Goal: Communication & Community: Answer question/provide support

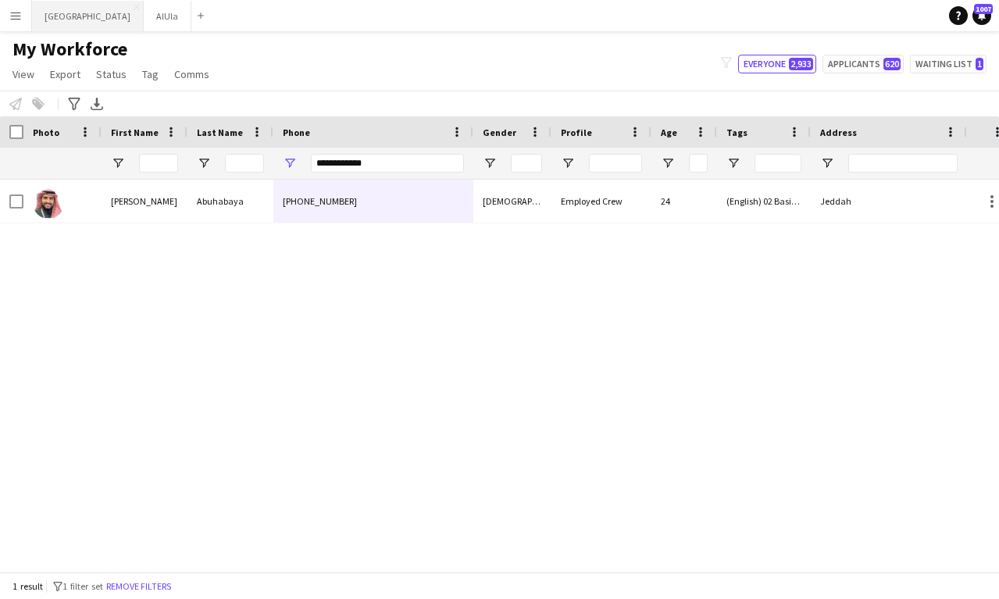
click at [55, 10] on button "Riyadh Close" at bounding box center [88, 16] width 112 height 30
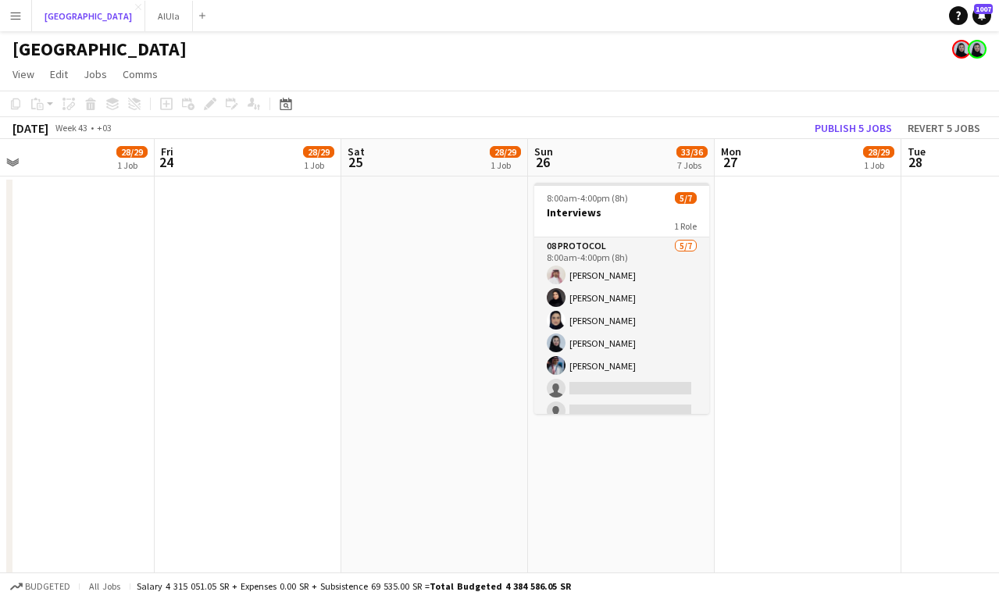
scroll to position [0, 409]
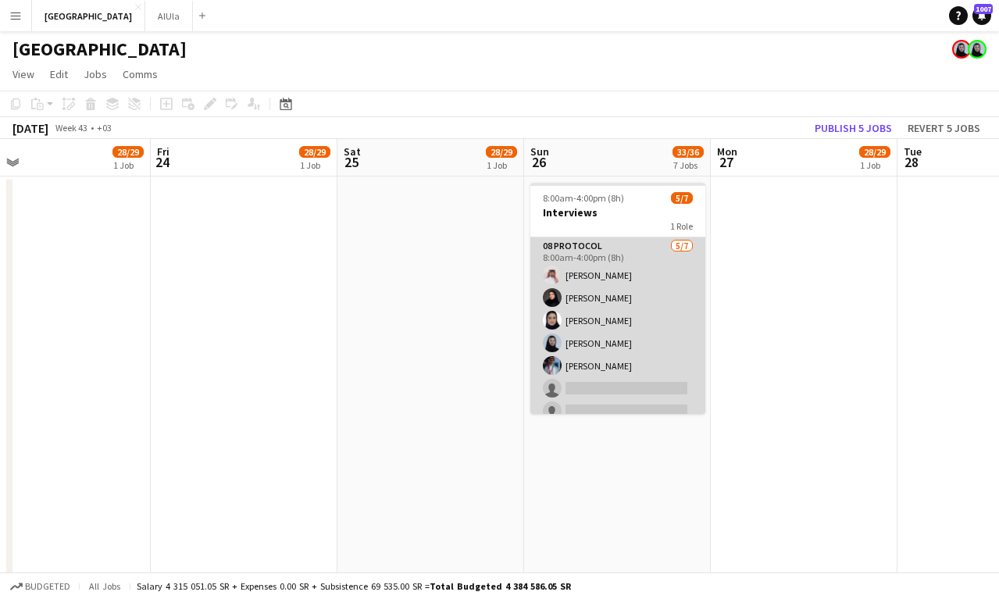
click at [609, 349] on app-card-role "08 Protocol [DATE] 8:00am-4:00pm (8h) [PERSON_NAME] [PERSON_NAME] Lama AlGhamdi…" at bounding box center [618, 332] width 175 height 189
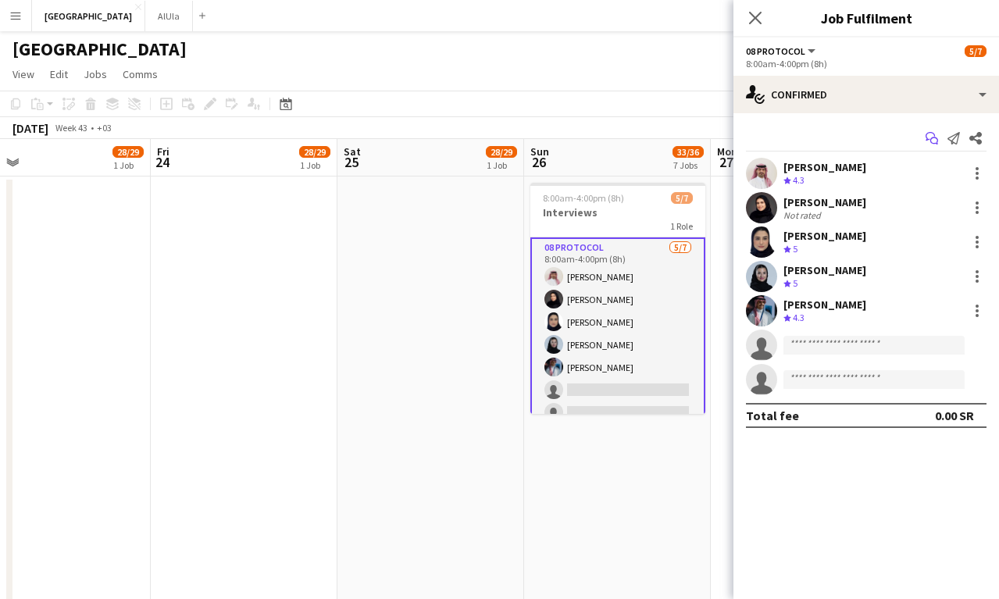
click at [936, 134] on icon "Start chat" at bounding box center [932, 138] width 13 height 13
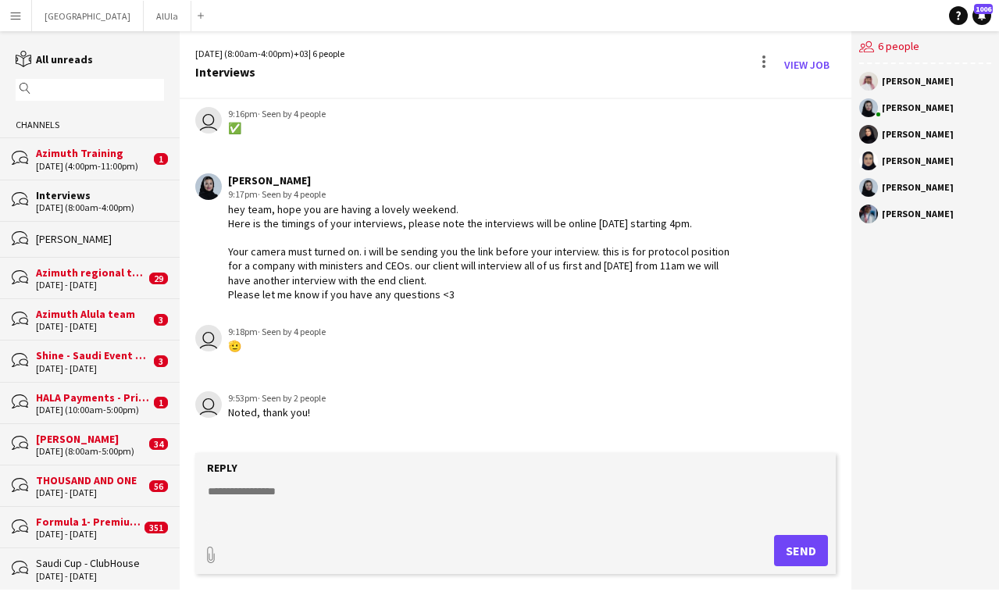
scroll to position [571, 0]
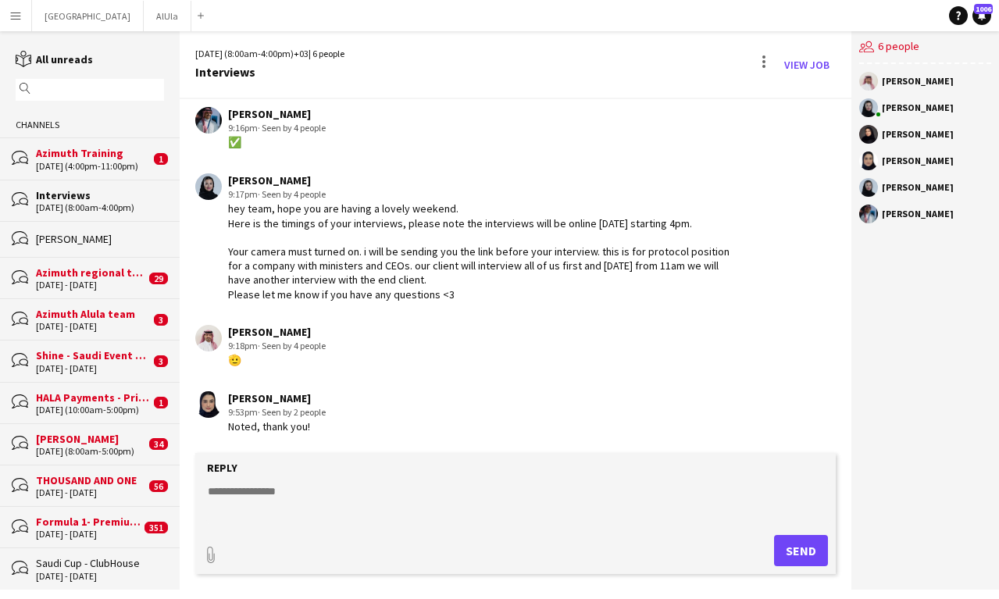
click at [419, 491] on textarea at bounding box center [518, 504] width 625 height 41
type textarea "**********"
click at [806, 546] on button "Send" at bounding box center [801, 550] width 54 height 31
